Goal: Complete application form

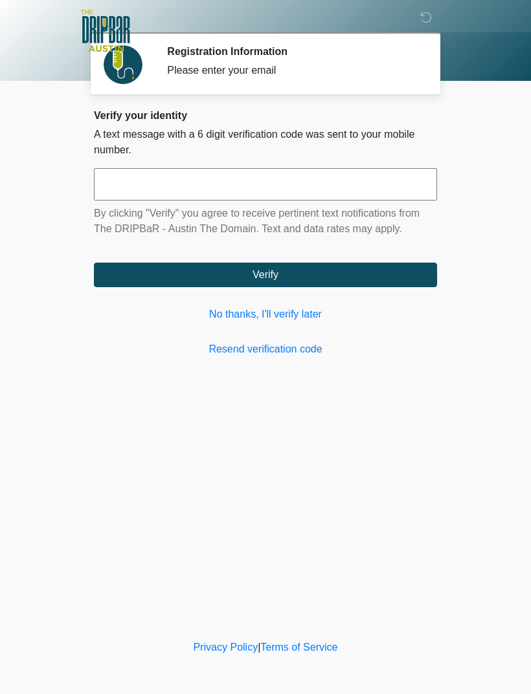
click at [198, 181] on input "text" at bounding box center [265, 184] width 343 height 32
type input "******"
click at [288, 271] on button "Verify" at bounding box center [265, 275] width 343 height 25
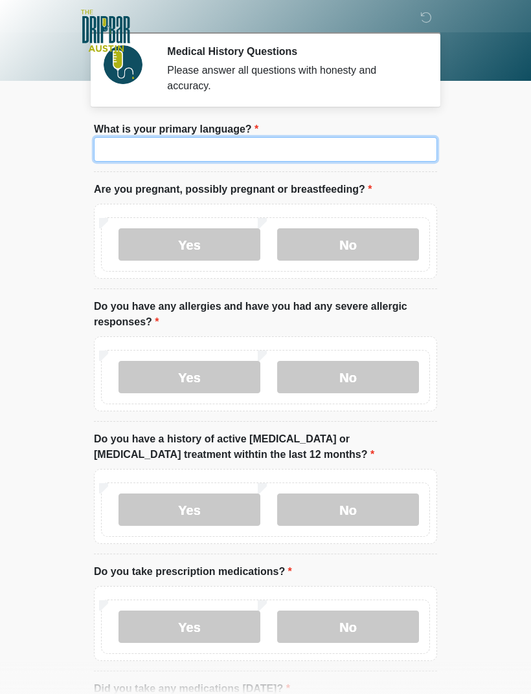
click at [265, 148] on input "What is your primary language?" at bounding box center [265, 149] width 343 height 25
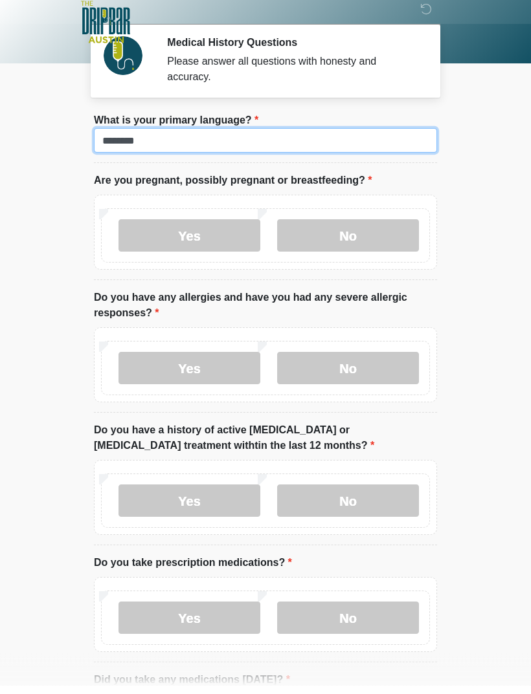
type input "*******"
click at [353, 237] on label "No" at bounding box center [348, 244] width 142 height 32
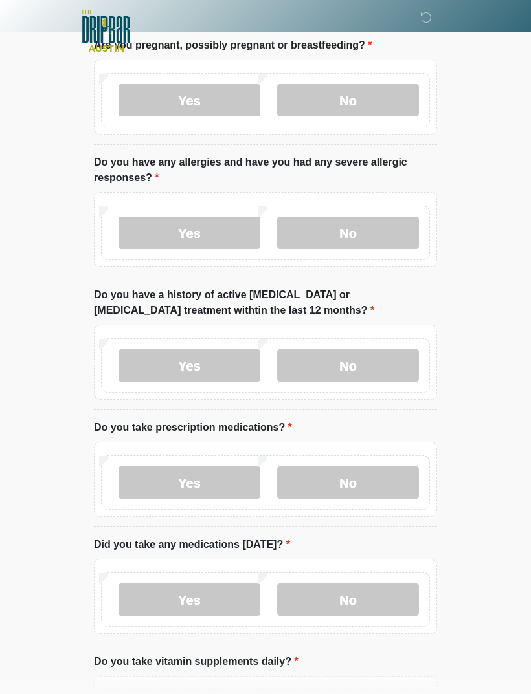
scroll to position [153, 0]
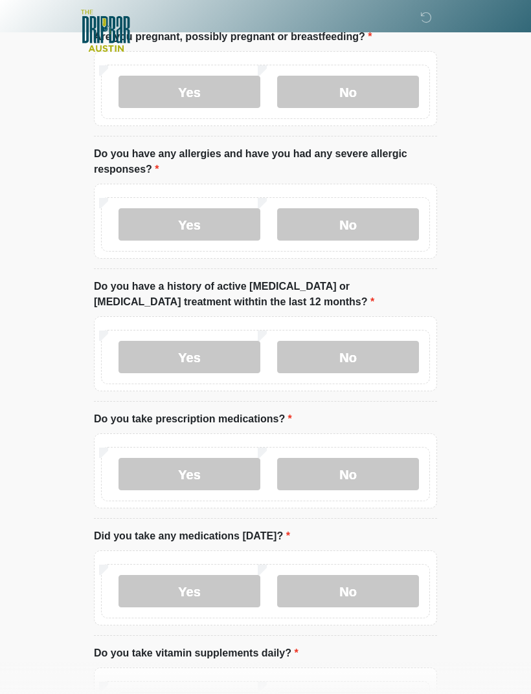
click at [366, 225] on label "No" at bounding box center [348, 224] width 142 height 32
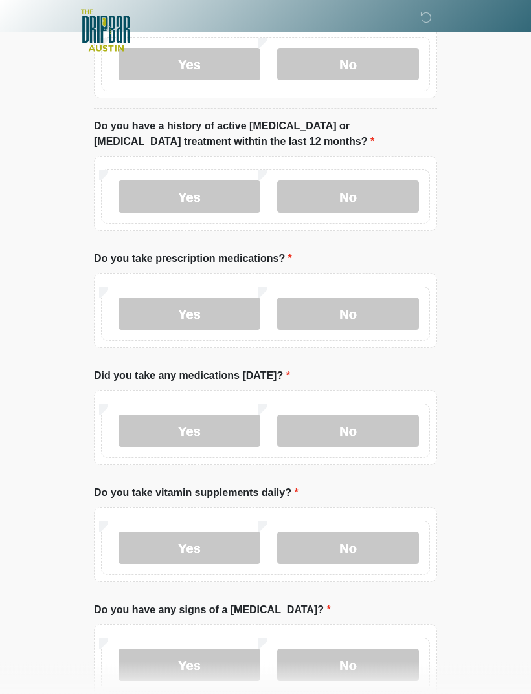
scroll to position [313, 0]
click at [371, 196] on label "No" at bounding box center [348, 197] width 142 height 32
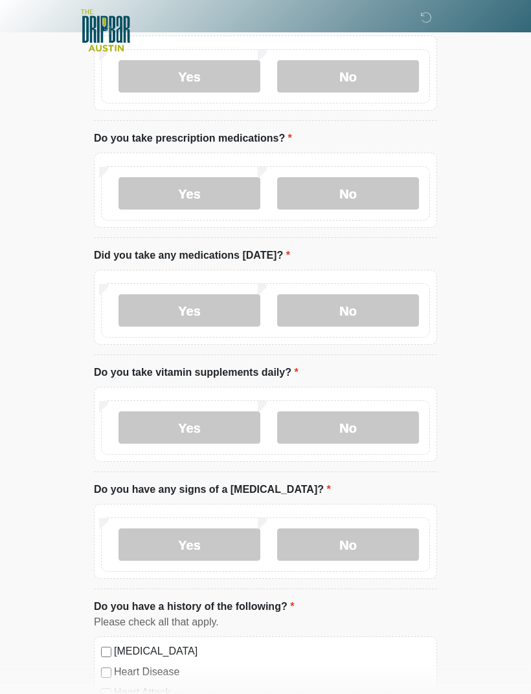
scroll to position [433, 0]
click at [171, 194] on label "Yes" at bounding box center [189, 194] width 142 height 32
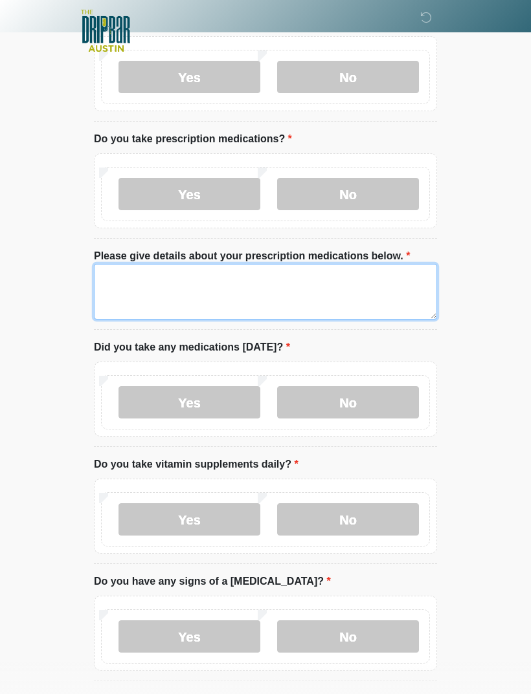
click at [148, 283] on textarea "Please give details about your prescription medications below." at bounding box center [265, 292] width 343 height 56
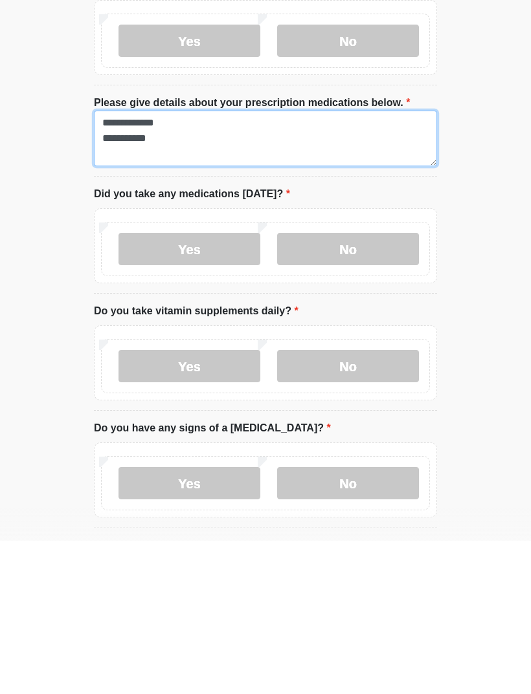
type textarea "**********"
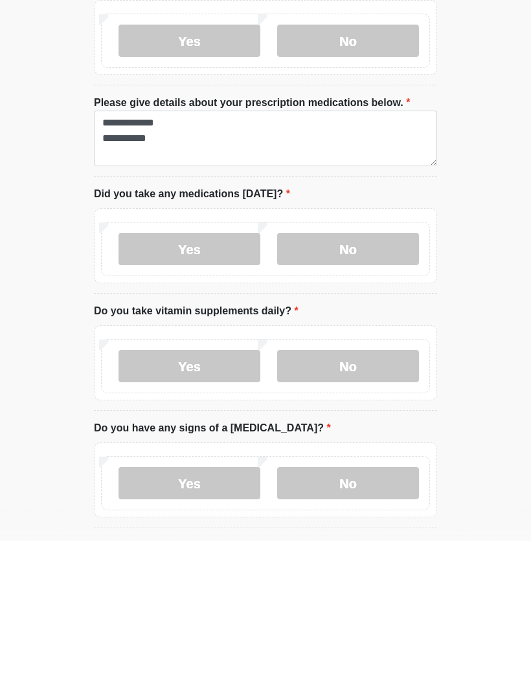
click at [342, 386] on label "No" at bounding box center [348, 402] width 142 height 32
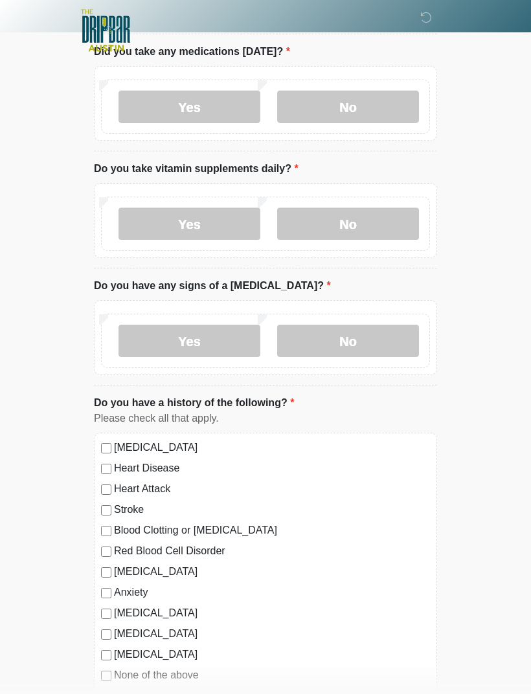
scroll to position [729, 0]
click at [194, 213] on label "Yes" at bounding box center [189, 224] width 142 height 32
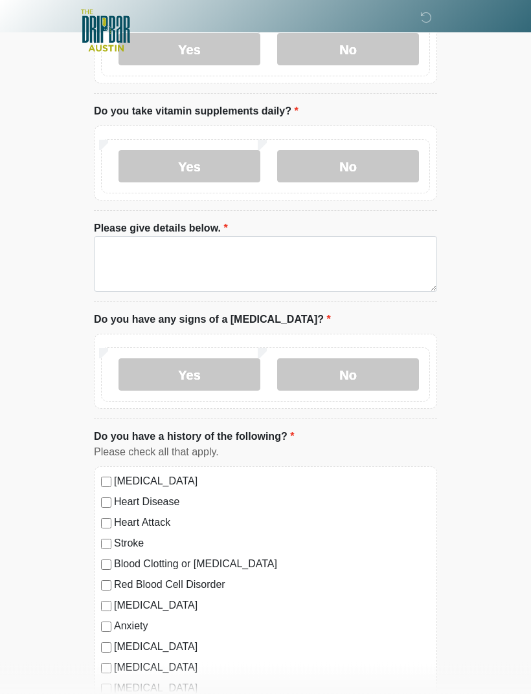
scroll to position [788, 0]
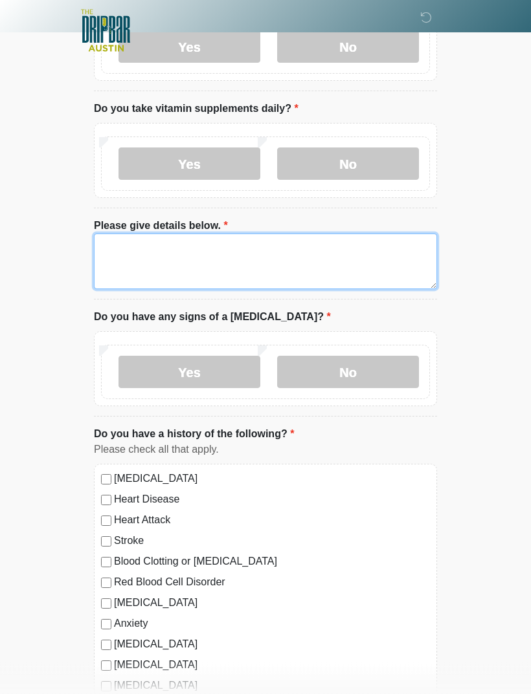
click at [140, 250] on textarea "Please give details below." at bounding box center [265, 262] width 343 height 56
type textarea "*"
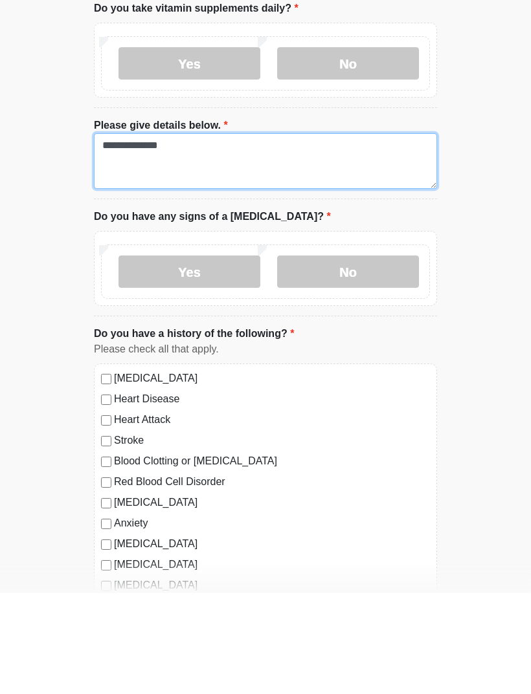
type textarea "**********"
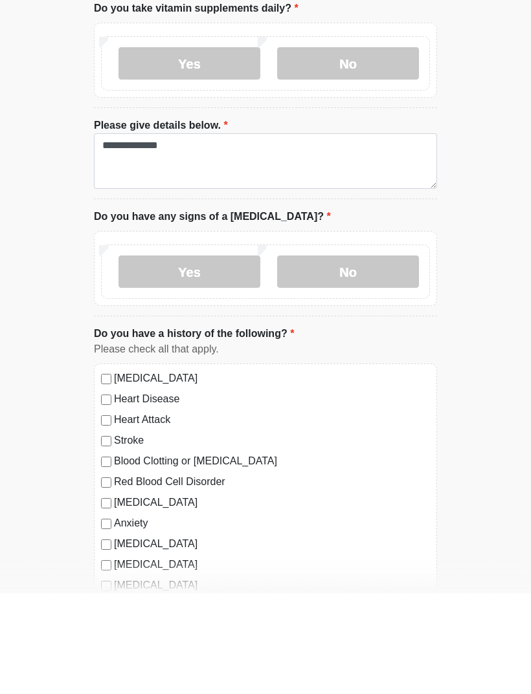
click at [358, 357] on label "No" at bounding box center [348, 373] width 142 height 32
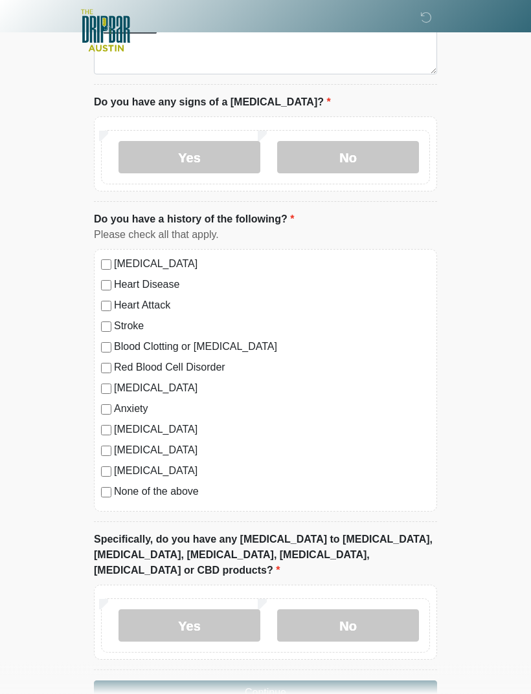
scroll to position [1024, 0]
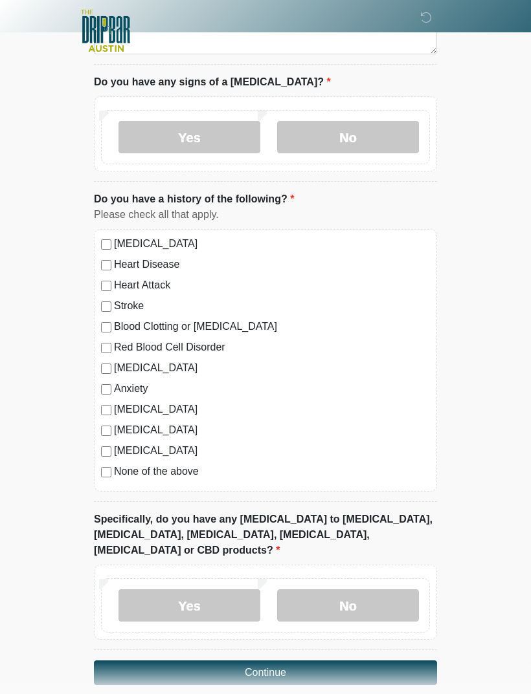
click at [111, 381] on div "Anxiety" at bounding box center [265, 389] width 329 height 16
click at [368, 589] on label "No" at bounding box center [348, 605] width 142 height 32
click at [406, 661] on button "Continue" at bounding box center [265, 673] width 343 height 25
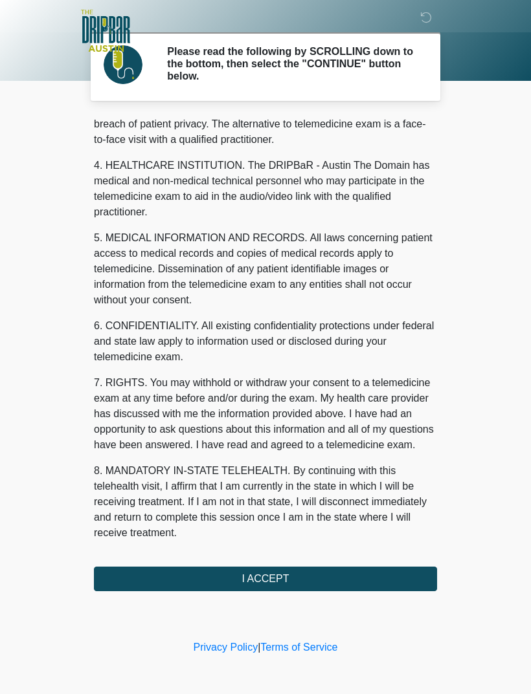
scroll to position [331, 0]
click at [316, 577] on button "I ACCEPT" at bounding box center [265, 579] width 343 height 25
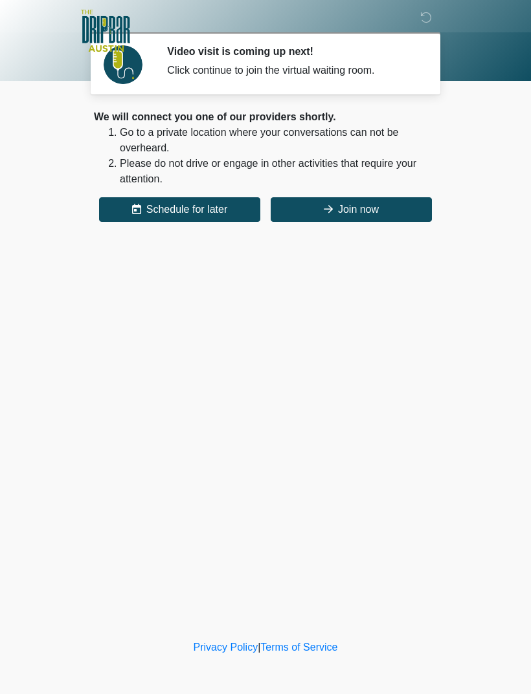
click at [366, 212] on button "Join now" at bounding box center [350, 209] width 161 height 25
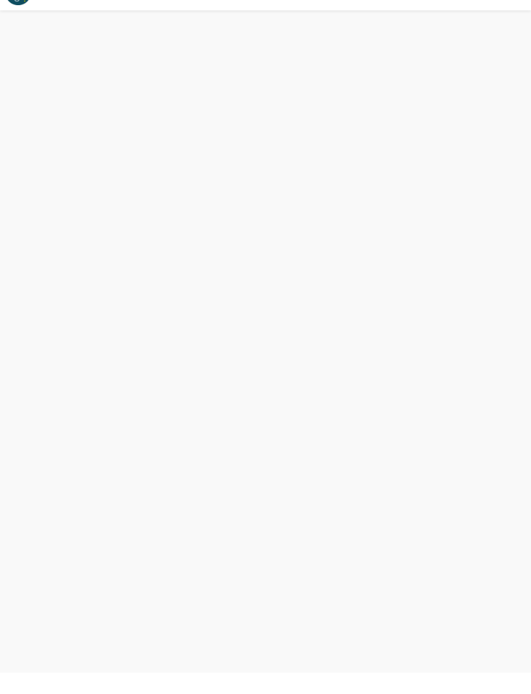
scroll to position [4, 0]
click at [6, 29] on img at bounding box center [18, 14] width 36 height 36
